Goal: Answer question/provide support

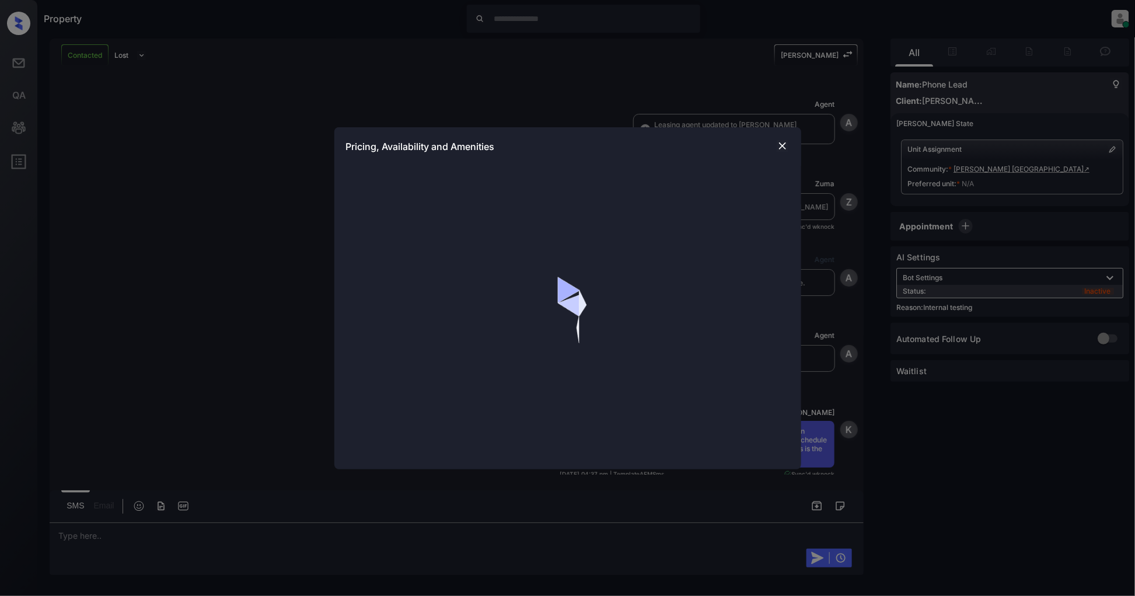
scroll to position [2166, 0]
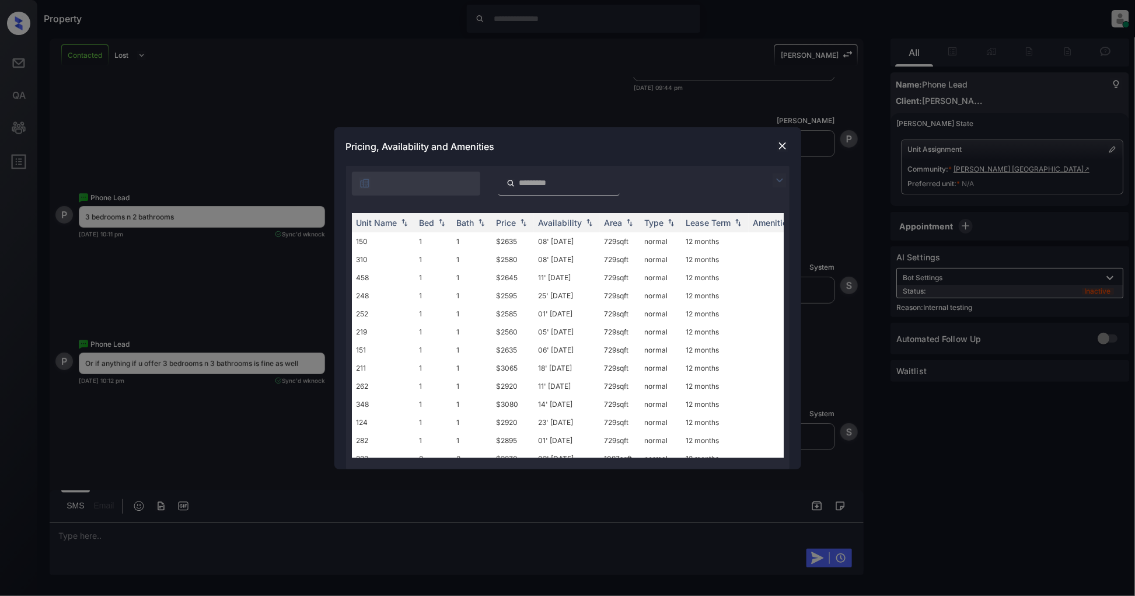
click at [779, 173] on img at bounding box center [780, 180] width 14 height 14
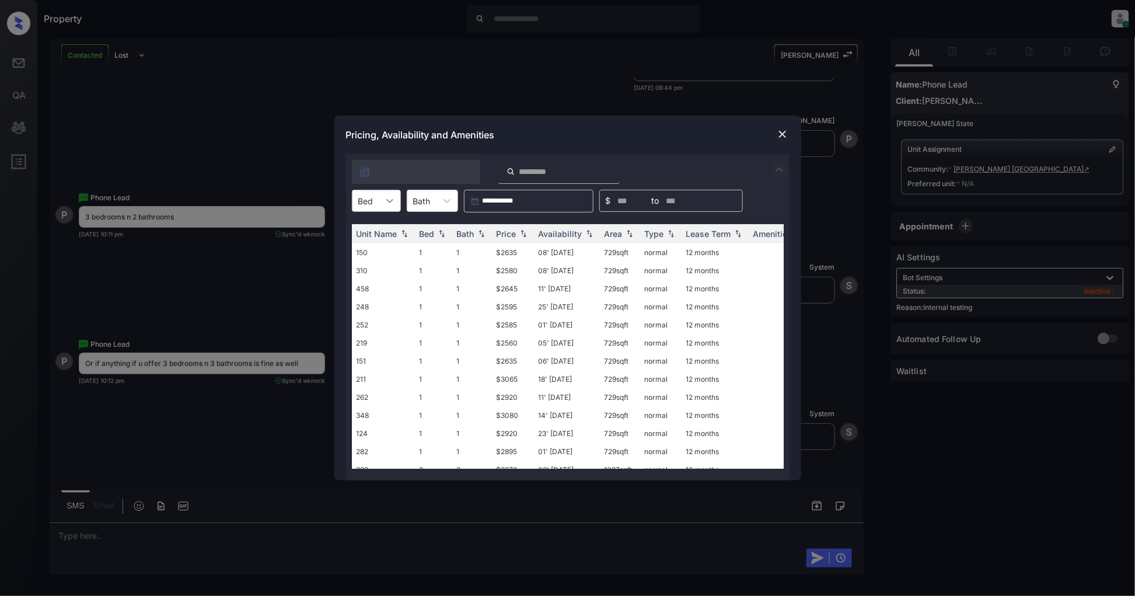
click at [381, 203] on div at bounding box center [389, 200] width 21 height 21
click at [360, 278] on div "3" at bounding box center [376, 271] width 49 height 21
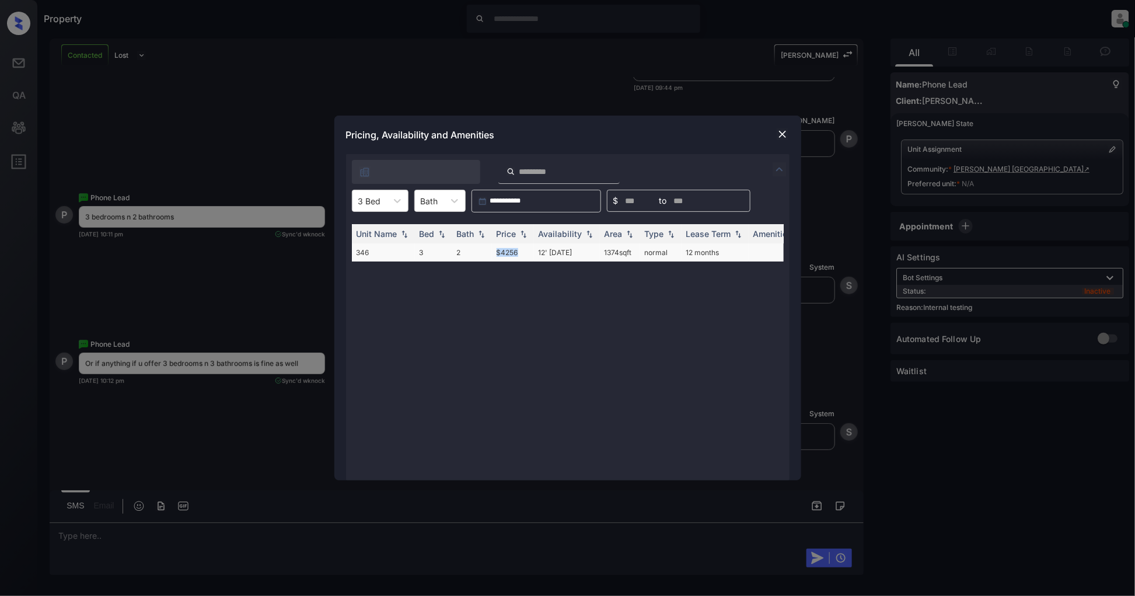
drag, startPoint x: 530, startPoint y: 248, endPoint x: 482, endPoint y: 249, distance: 47.9
click at [482, 249] on tr "346 3 2 $4256 12' [DATE] sqft normal 12 months" at bounding box center [657, 252] width 610 height 18
copy tr "$4256"
click at [782, 138] on img at bounding box center [783, 134] width 12 height 12
